Goal: Find specific page/section: Find specific page/section

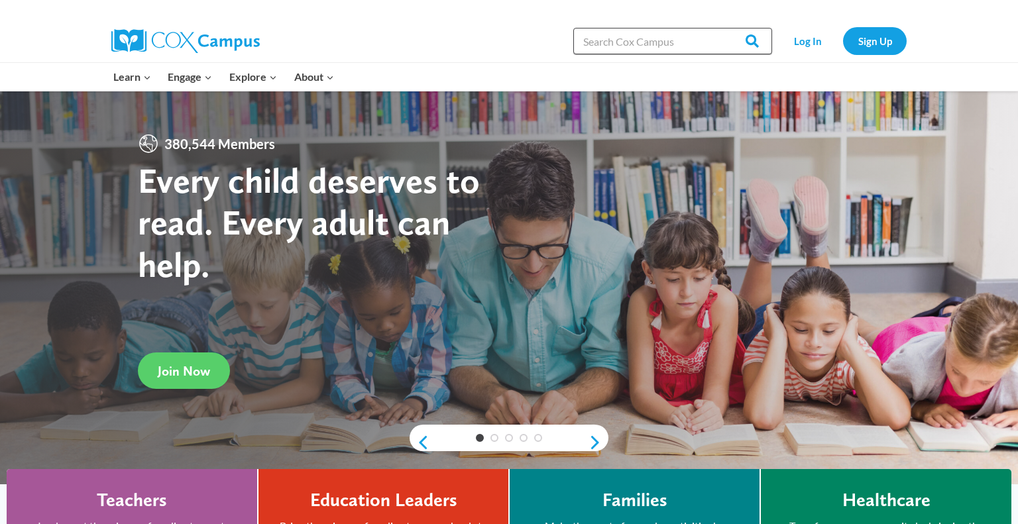
click at [636, 44] on input "Search in [URL][DOMAIN_NAME]" at bounding box center [673, 41] width 199 height 27
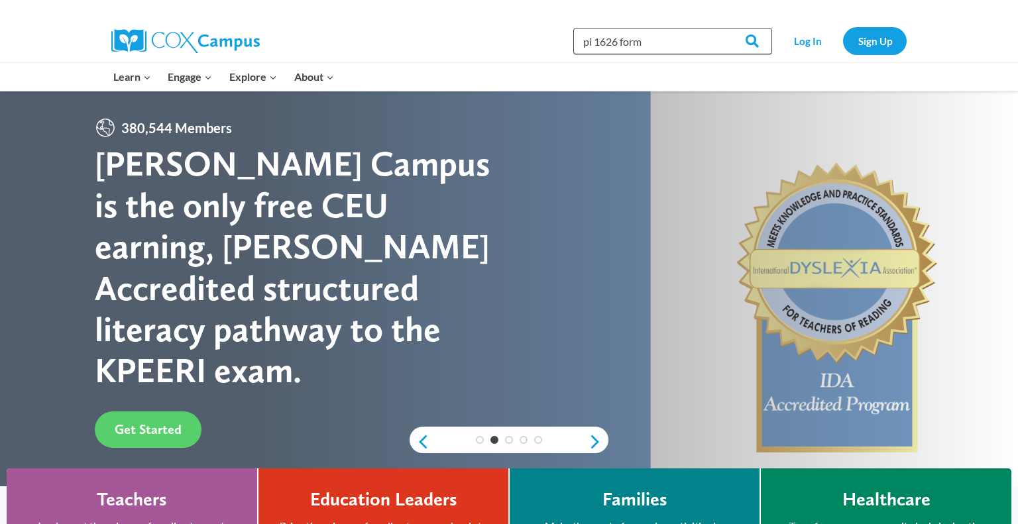
type input "pi 1626 form"
click at [721, 28] on input "Search" at bounding box center [747, 41] width 52 height 27
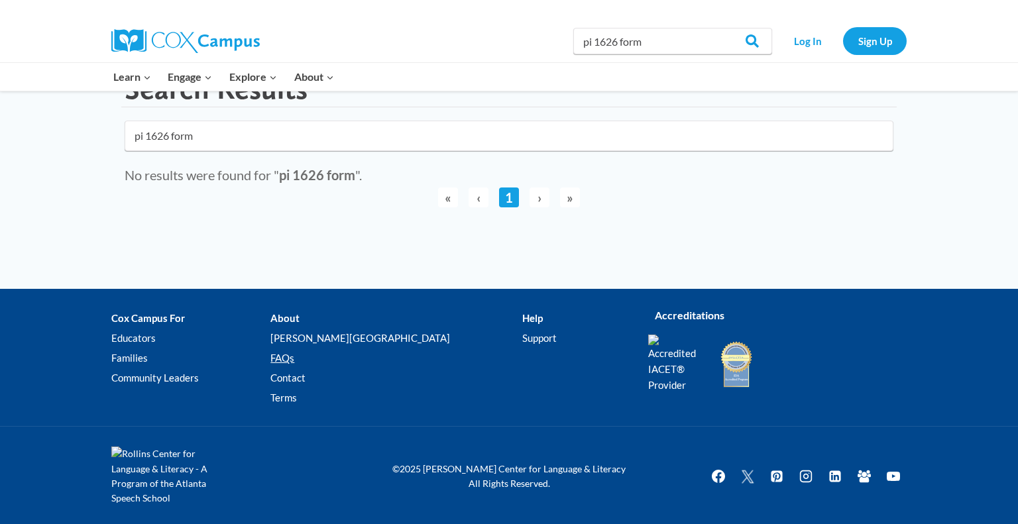
scroll to position [60, 0]
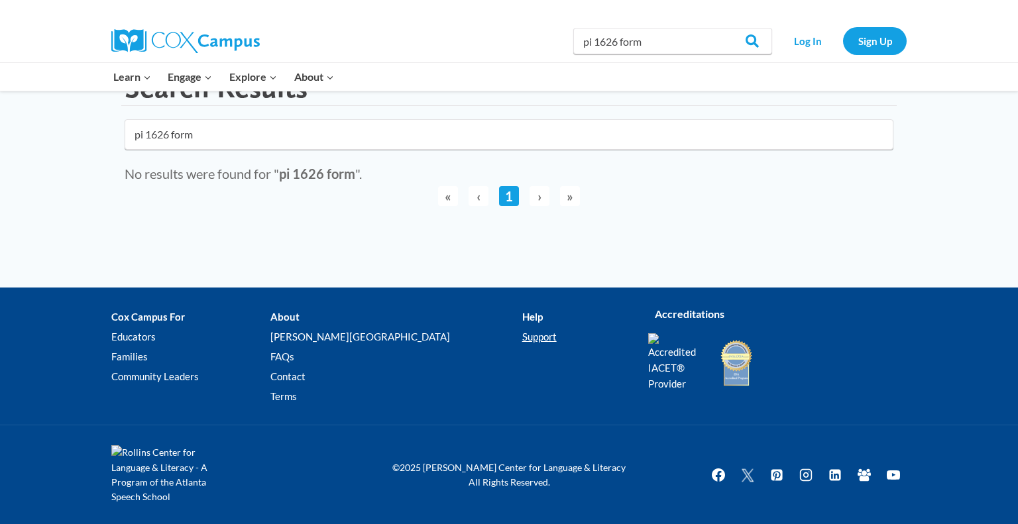
click at [522, 337] on link "Support" at bounding box center [575, 338] width 106 height 20
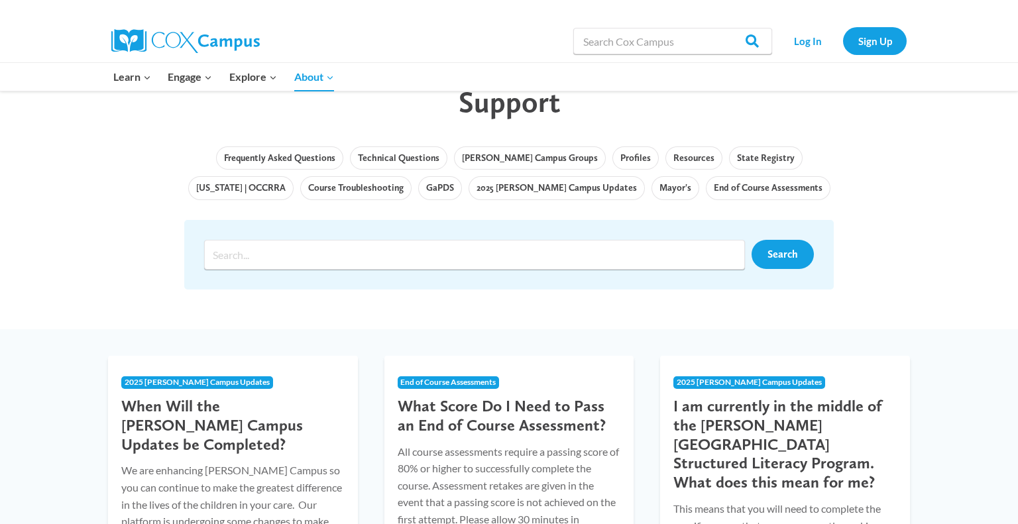
scroll to position [85, 0]
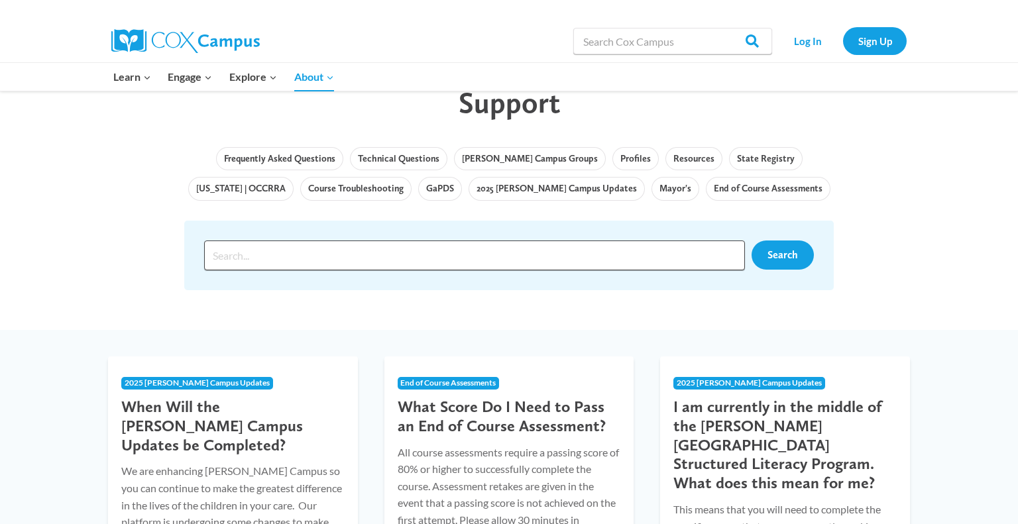
click at [328, 259] on input "Search input" at bounding box center [474, 256] width 541 height 30
type input "pi 1626"
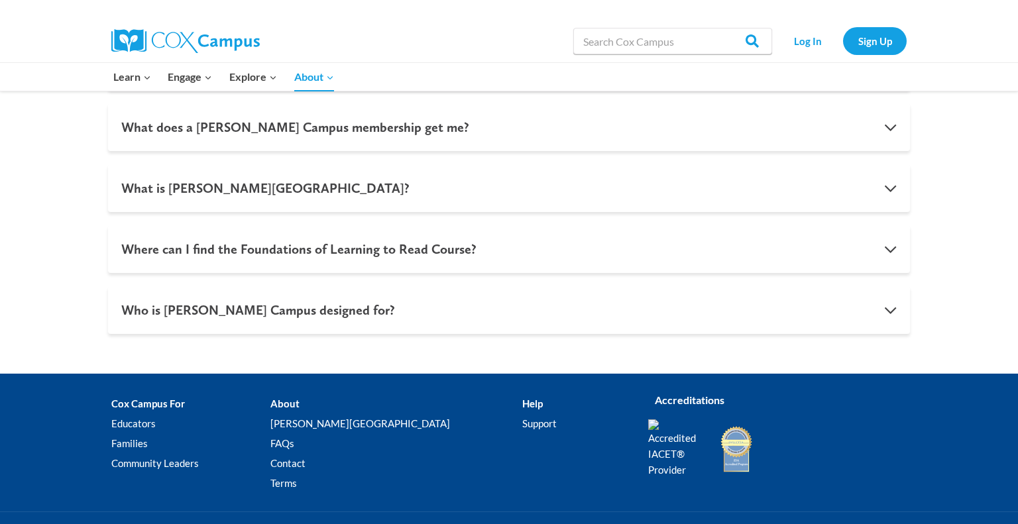
scroll to position [1427, 0]
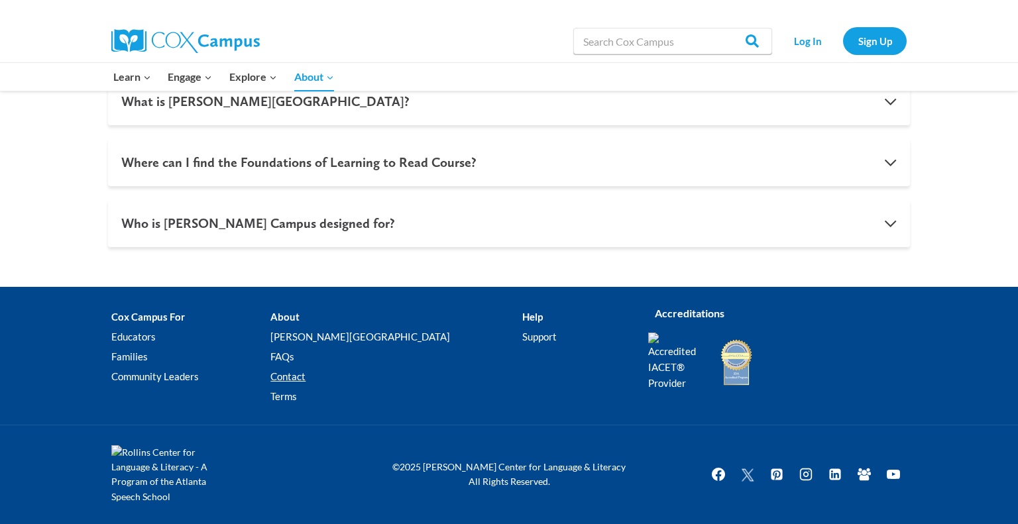
click at [328, 375] on link "Contact" at bounding box center [396, 377] width 251 height 20
